Goal: Navigation & Orientation: Find specific page/section

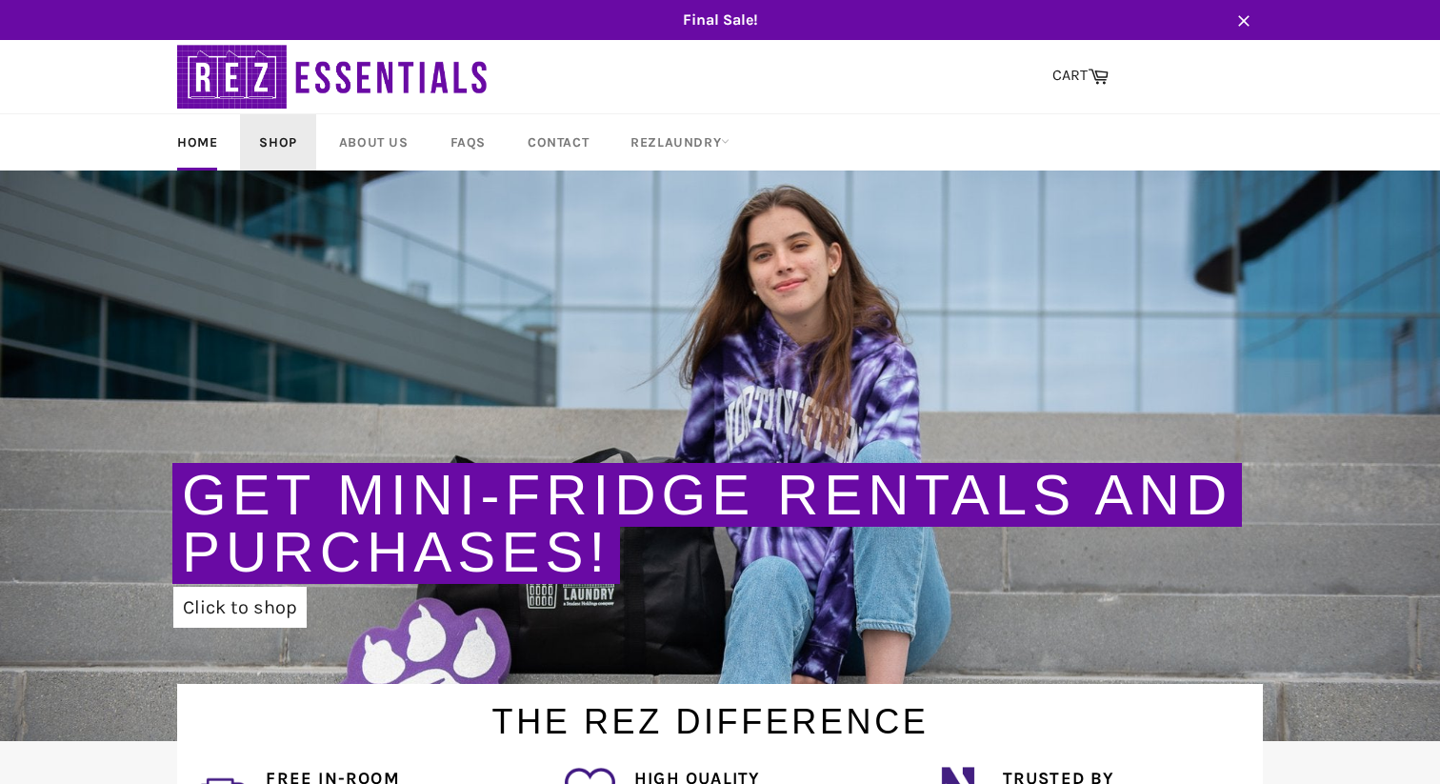
click at [286, 139] on link "Shop" at bounding box center [277, 142] width 75 height 56
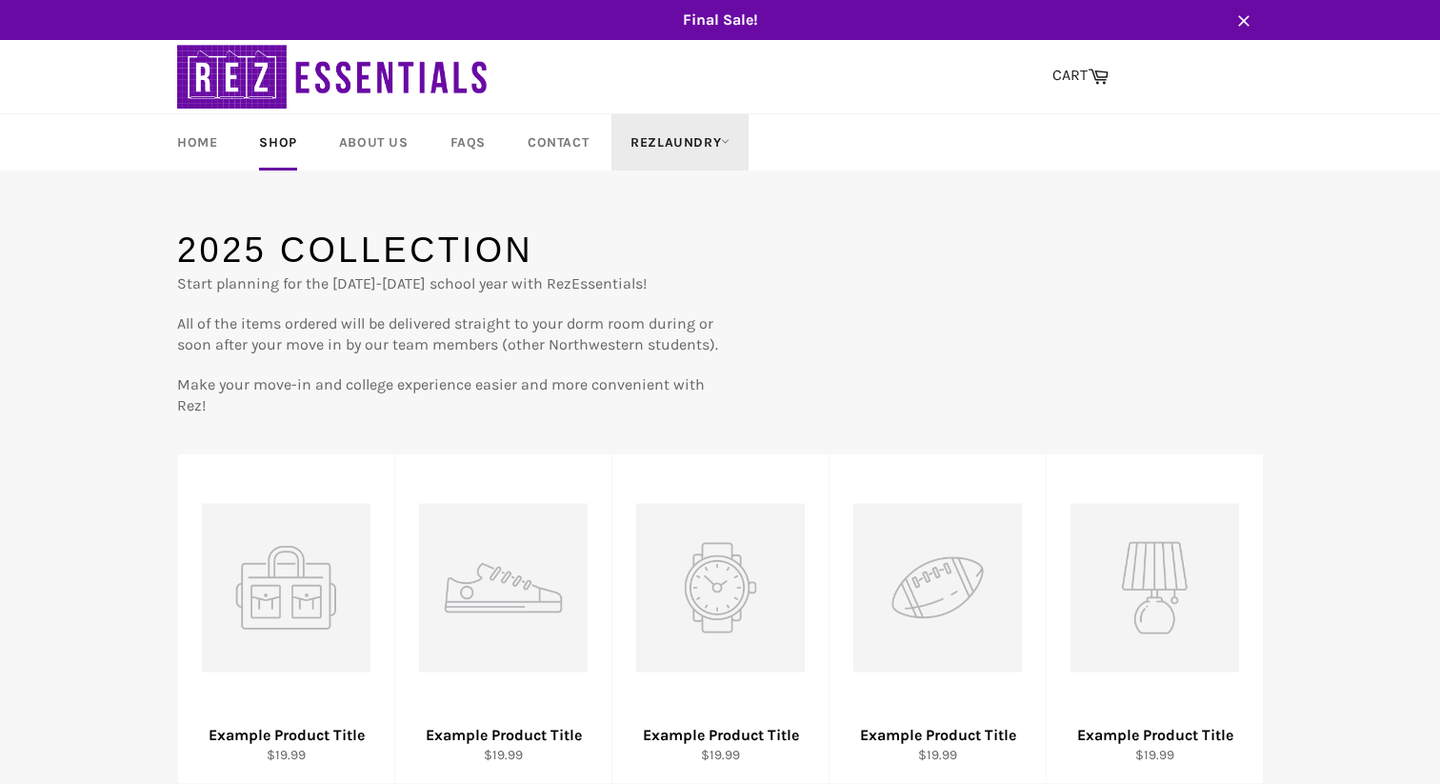
click at [624, 138] on link "RezLaundry" at bounding box center [679, 142] width 137 height 56
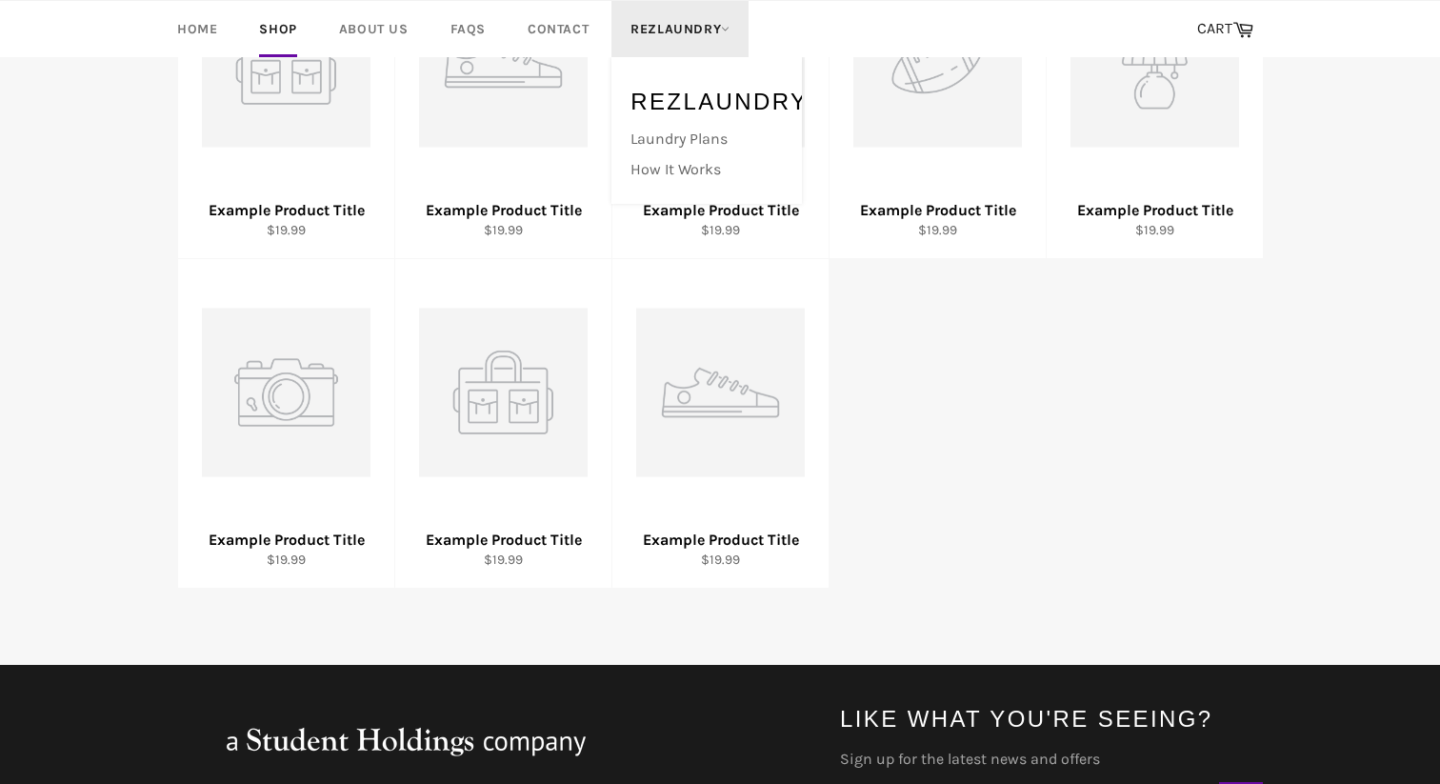
scroll to position [437, 0]
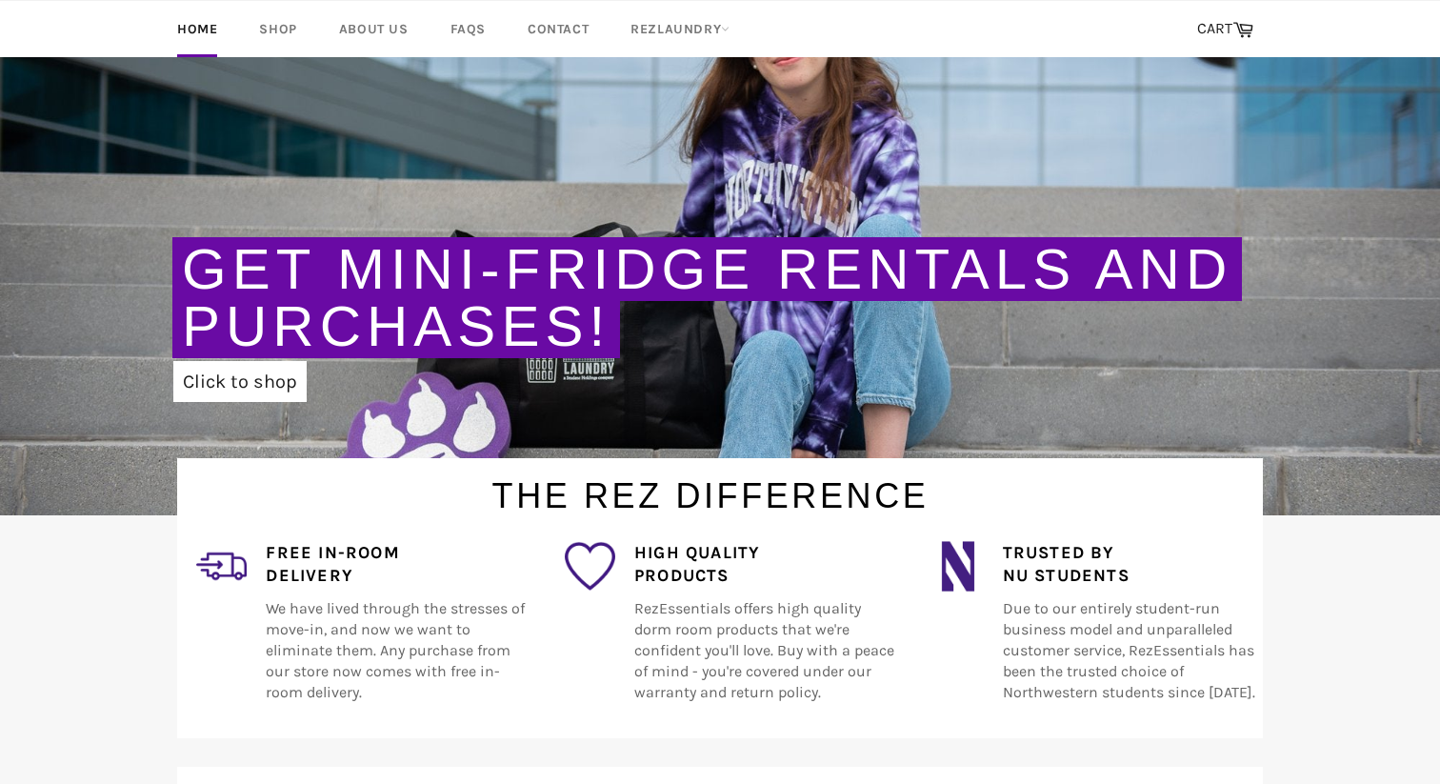
scroll to position [364, 0]
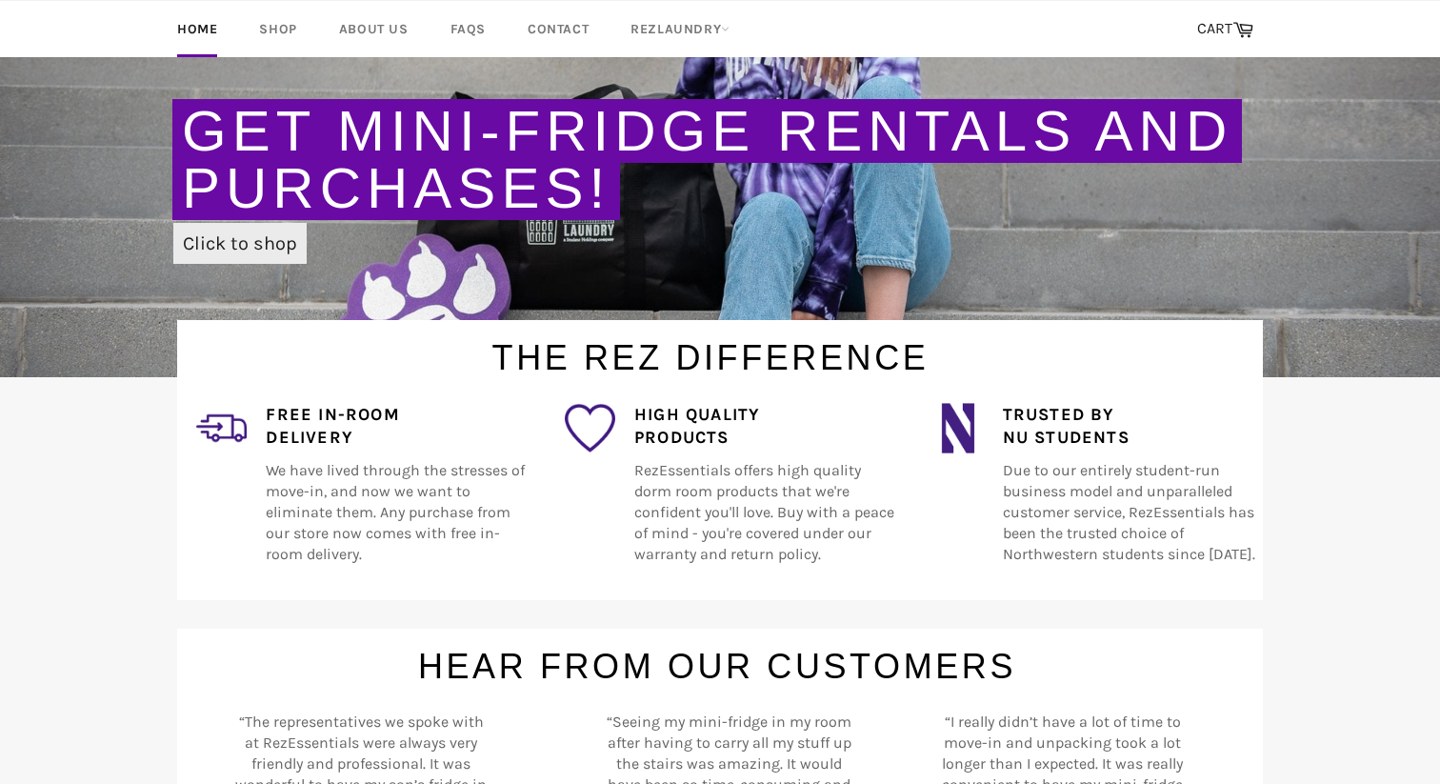
click at [254, 256] on link "Click to shop" at bounding box center [239, 243] width 133 height 41
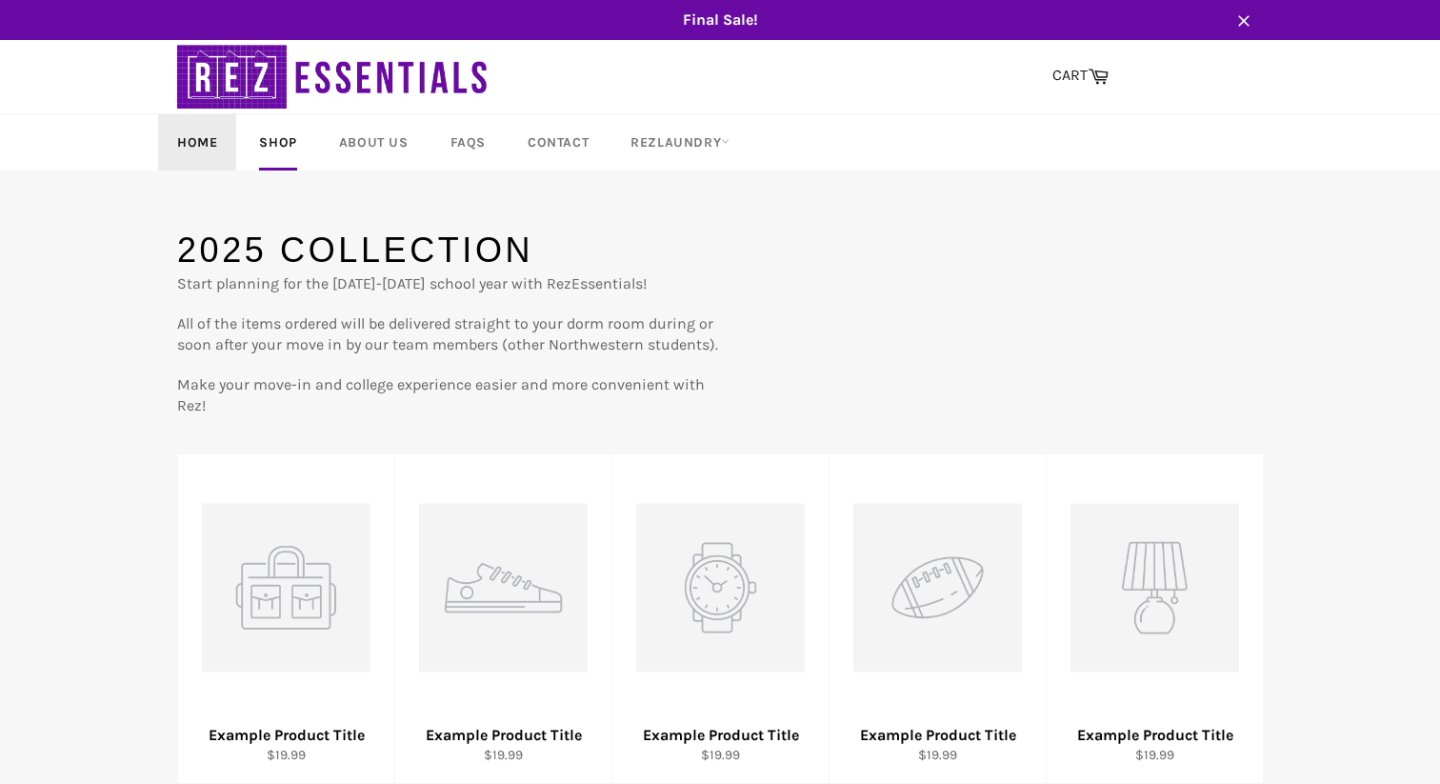
click at [206, 146] on link "Home" at bounding box center [197, 142] width 78 height 56
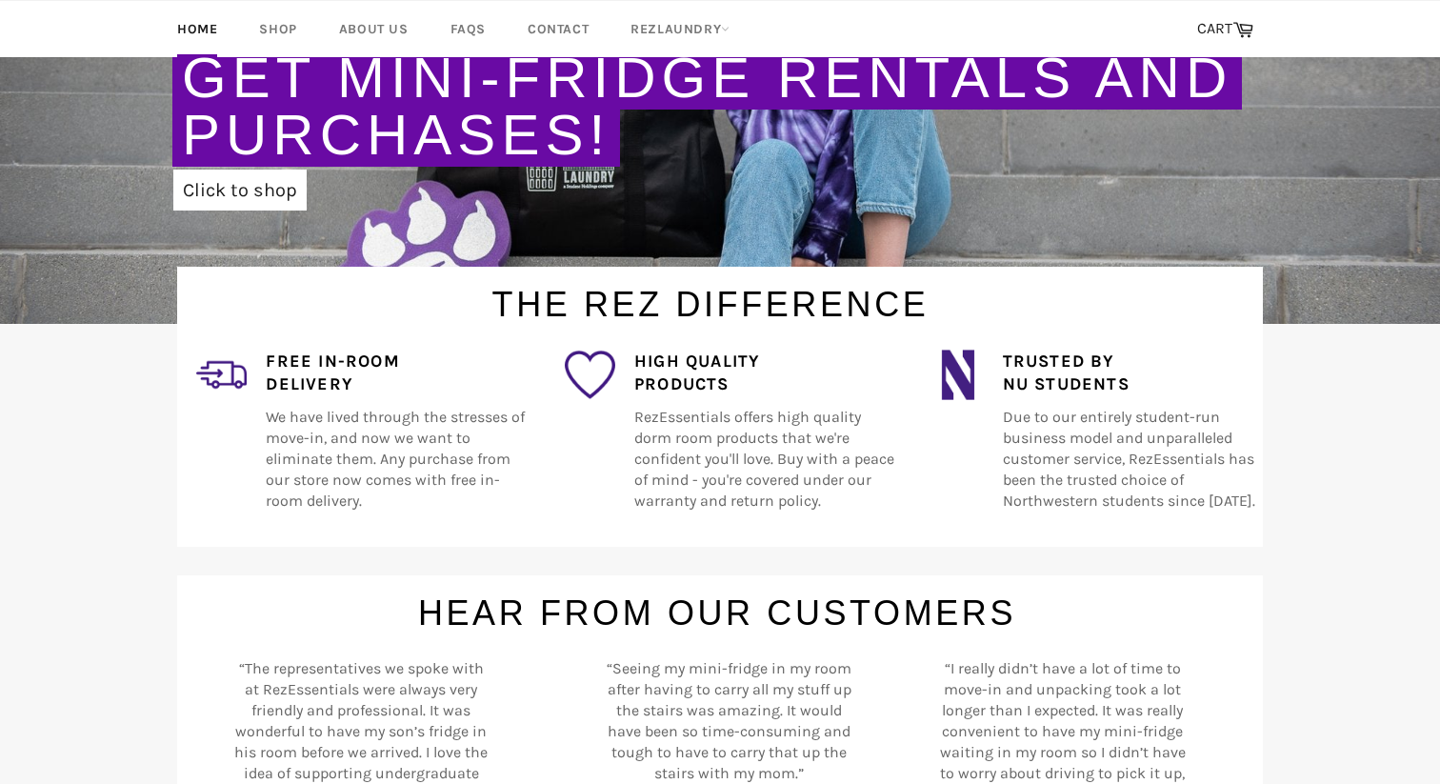
scroll to position [390, 0]
